Goal: Information Seeking & Learning: Learn about a topic

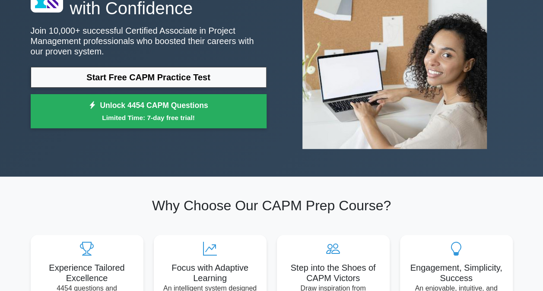
scroll to position [95, 0]
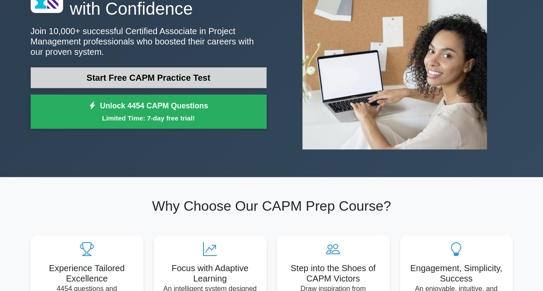
click at [133, 78] on link "Start Free CAPM Practice Test" at bounding box center [149, 77] width 236 height 21
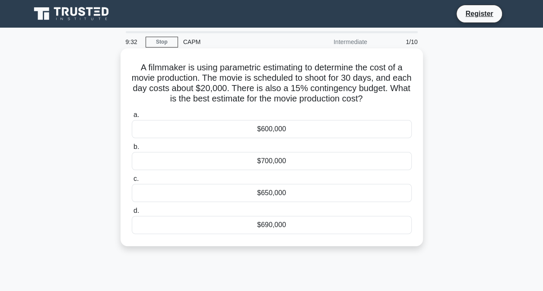
click at [297, 198] on div "$650,000" at bounding box center [272, 193] width 280 height 18
click at [132, 182] on input "c. $650,000" at bounding box center [132, 179] width 0 height 6
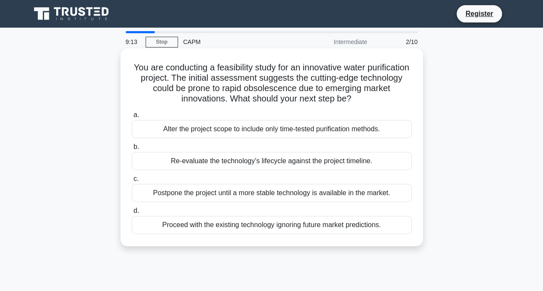
click at [298, 134] on div "Alter the project scope to include only time-tested purification methods." at bounding box center [272, 129] width 280 height 18
click at [132, 118] on input "a. Alter the project scope to include only time-tested purification methods." at bounding box center [132, 115] width 0 height 6
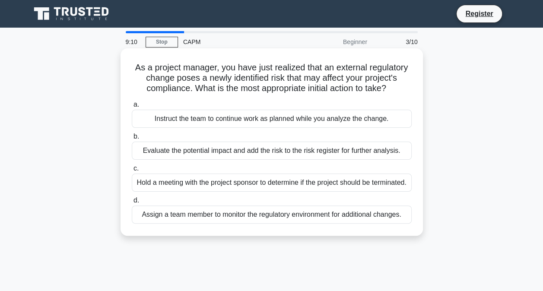
click at [269, 186] on div "Hold a meeting with the project sponsor to determine if the project should be t…" at bounding box center [272, 183] width 280 height 18
click at [132, 172] on input "c. Hold a meeting with the project sponsor to determine if the project should b…" at bounding box center [132, 169] width 0 height 6
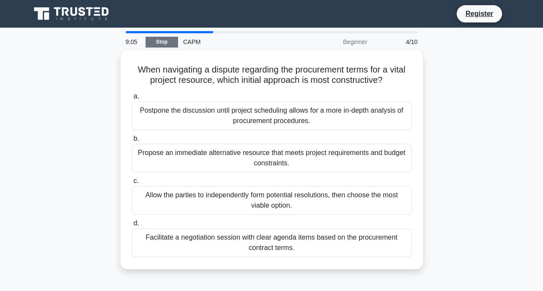
click at [163, 37] on link "Stop" at bounding box center [162, 42] width 32 height 11
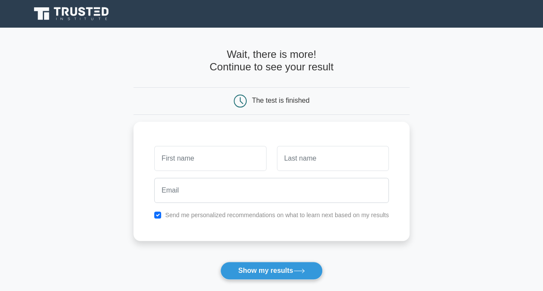
click at [291, 93] on div "The test is finished" at bounding box center [272, 101] width 276 height 28
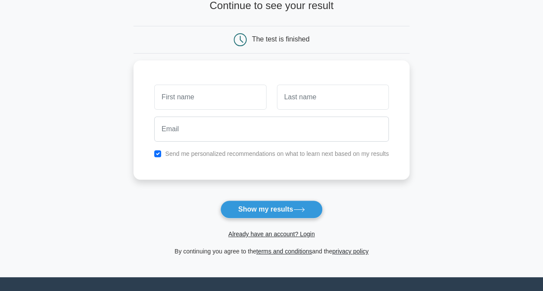
scroll to position [86, 0]
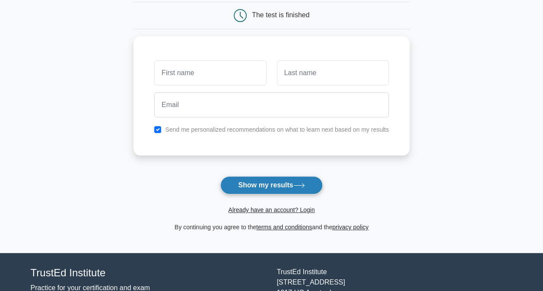
click at [291, 185] on button "Show my results" at bounding box center [271, 185] width 102 height 18
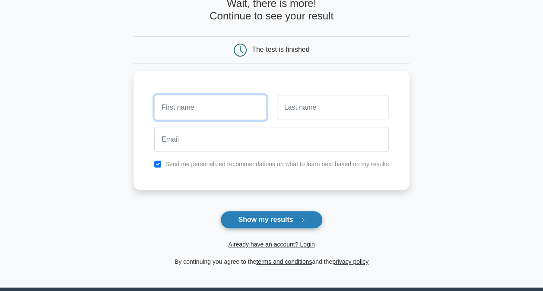
scroll to position [40, 0]
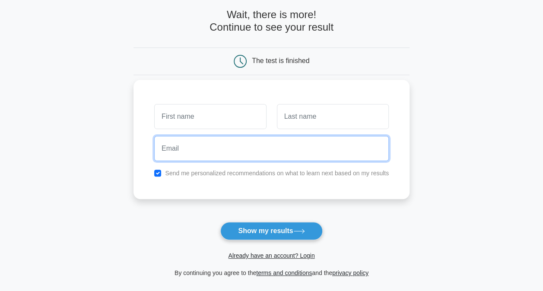
click at [262, 152] on input "email" at bounding box center [271, 148] width 235 height 25
